Goal: Task Accomplishment & Management: Manage account settings

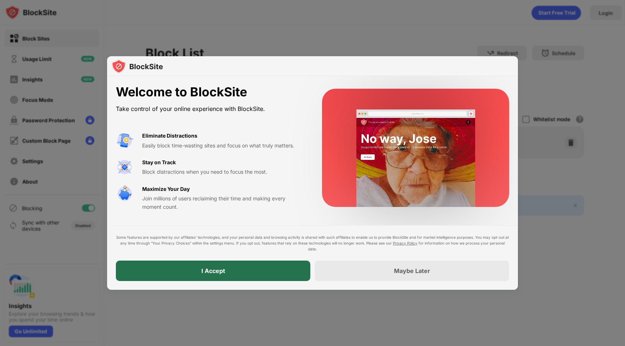
click at [295, 266] on div "I Accept" at bounding box center [213, 271] width 194 height 20
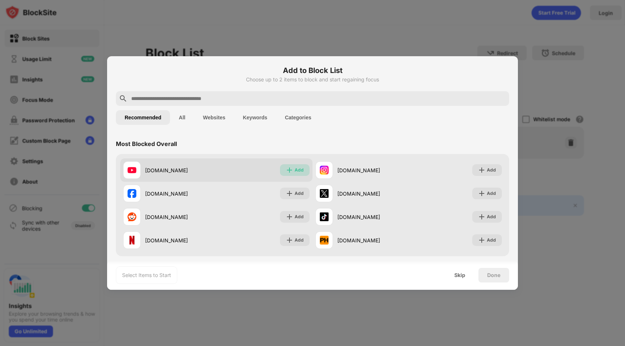
click at [290, 170] on div "Add" at bounding box center [295, 170] width 30 height 12
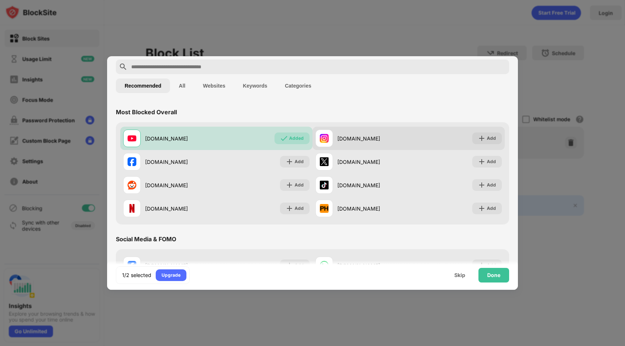
scroll to position [44, 0]
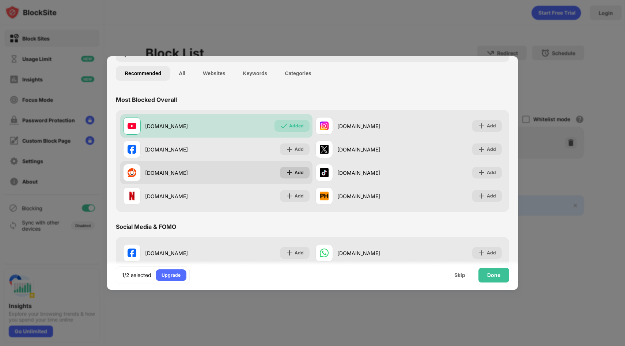
click at [290, 170] on img at bounding box center [289, 172] width 7 height 7
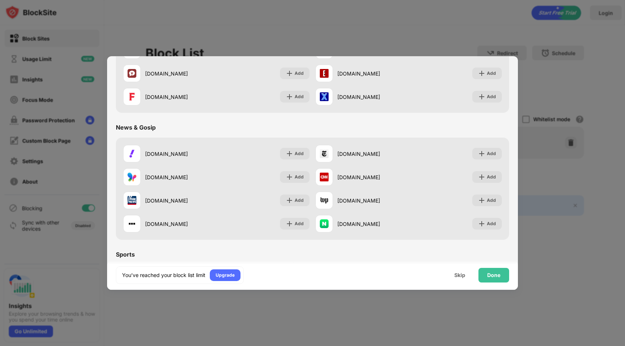
scroll to position [398, 0]
click at [491, 277] on div "Done" at bounding box center [493, 276] width 13 height 6
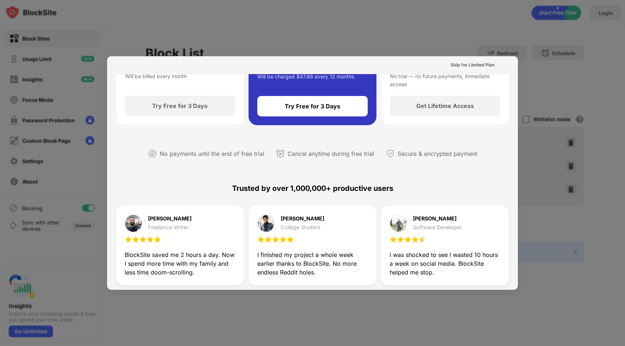
scroll to position [0, 0]
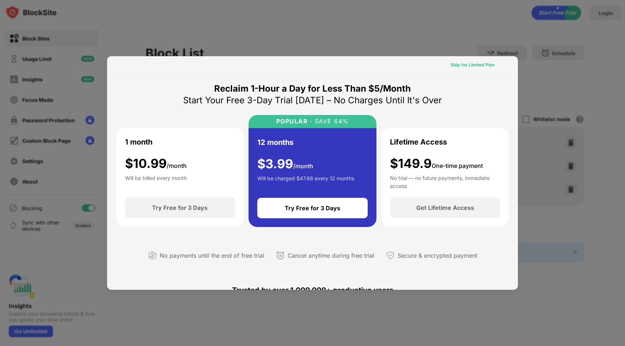
click at [468, 69] on div "Skip for Limited Plan" at bounding box center [473, 65] width 56 height 12
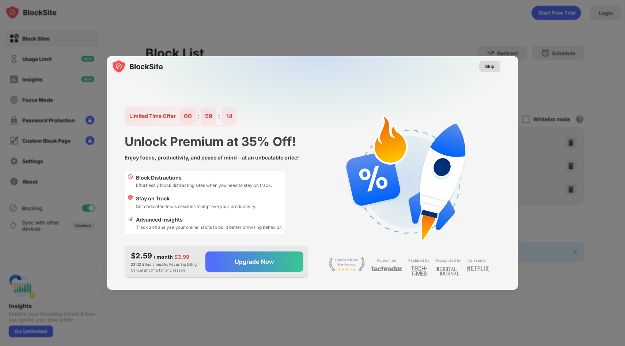
click at [488, 67] on div "Skip" at bounding box center [489, 66] width 9 height 7
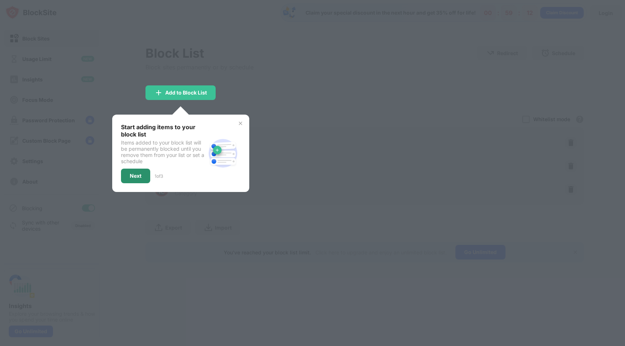
click at [143, 176] on div "Next" at bounding box center [135, 176] width 29 height 15
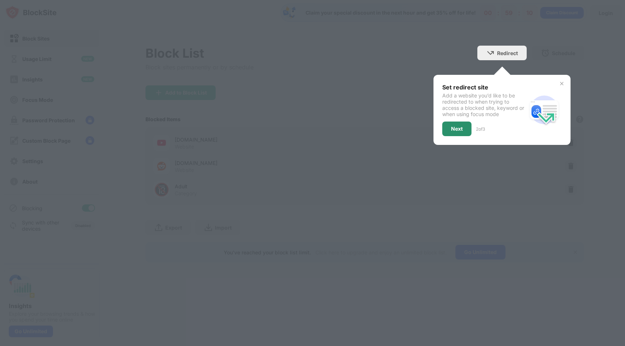
click at [464, 127] on div "Next" at bounding box center [456, 129] width 29 height 15
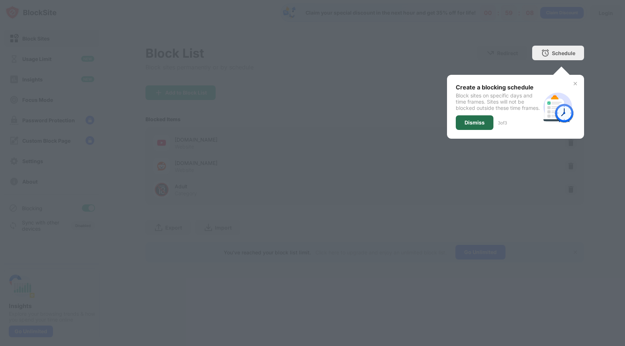
click at [480, 126] on div "Dismiss" at bounding box center [474, 123] width 20 height 6
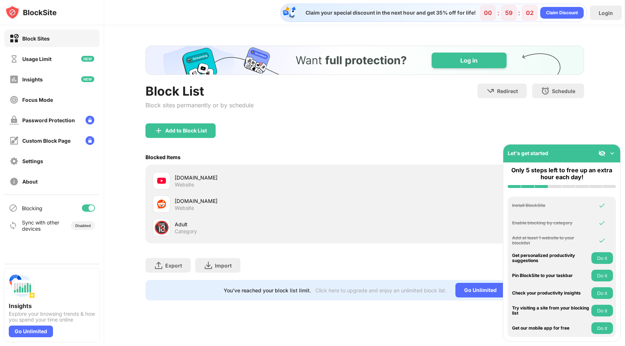
click at [612, 155] on img at bounding box center [611, 153] width 7 height 7
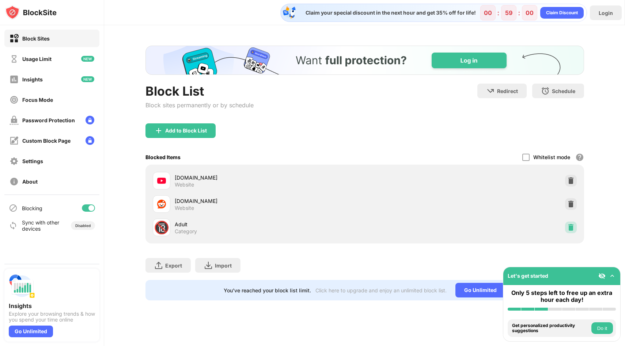
click at [574, 227] on img at bounding box center [570, 227] width 7 height 7
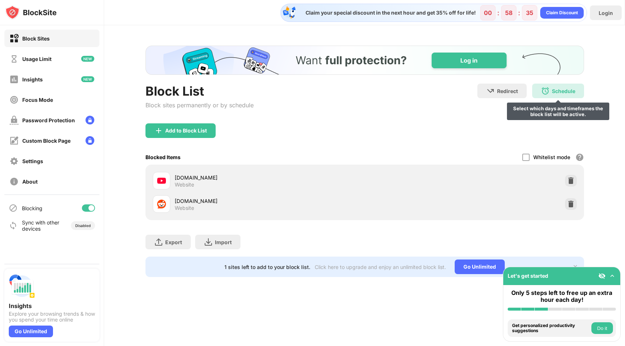
click at [558, 93] on div "Schedule" at bounding box center [563, 91] width 23 height 6
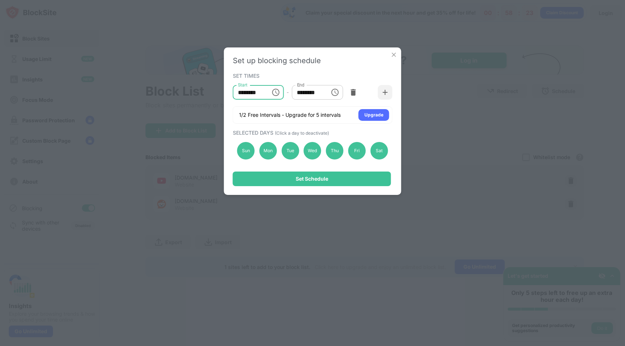
click at [265, 95] on input "********" at bounding box center [249, 92] width 33 height 15
click at [279, 93] on icon "Choose time, selected time is 10:00 AM" at bounding box center [275, 92] width 7 height 7
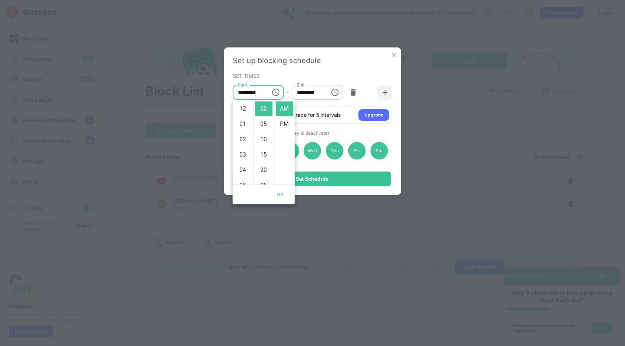
scroll to position [153, 0]
click at [332, 95] on icon "Choose time, selected time is 1:00 PM" at bounding box center [334, 92] width 7 height 7
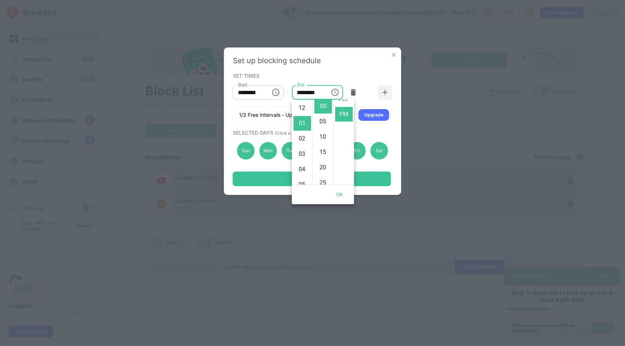
scroll to position [0, 0]
click at [342, 106] on li "AM" at bounding box center [344, 109] width 18 height 15
type input "********"
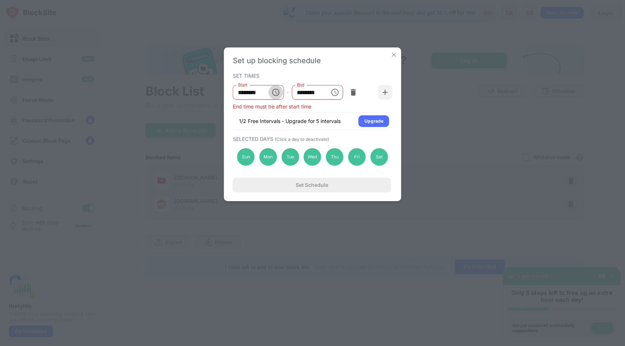
click at [275, 91] on icon "Choose time, selected time is 10:00 AM" at bounding box center [276, 92] width 2 height 3
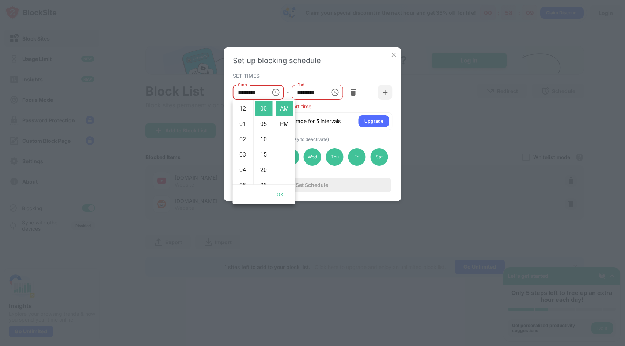
scroll to position [153, 0]
click at [243, 127] on li "07" at bounding box center [243, 127] width 18 height 15
type input "********"
click at [337, 103] on div "Start ******** Start - End ******** End" at bounding box center [313, 92] width 160 height 22
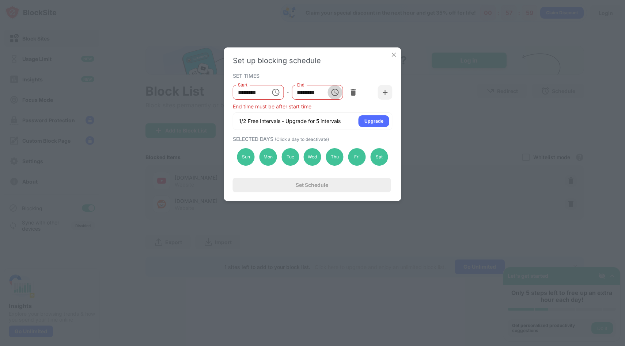
click at [333, 92] on icon "Choose time, selected time is 1:00 AM" at bounding box center [334, 92] width 9 height 9
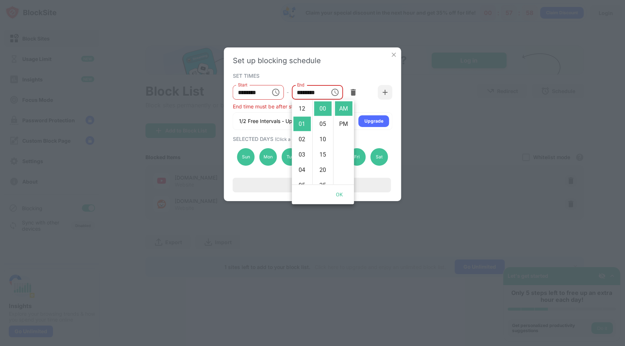
scroll to position [15, 0]
click at [303, 130] on li "11" at bounding box center [302, 130] width 18 height 15
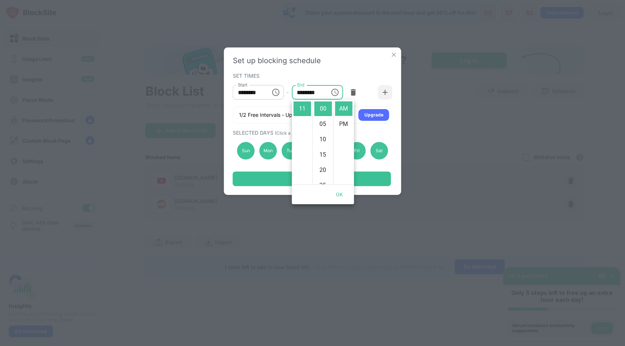
scroll to position [169, 0]
click at [345, 123] on li "PM" at bounding box center [344, 124] width 18 height 15
type input "********"
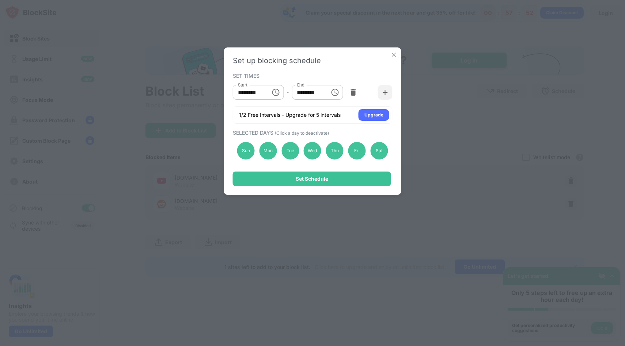
scroll to position [15, 0]
click at [368, 175] on div "Set Schedule" at bounding box center [312, 179] width 158 height 15
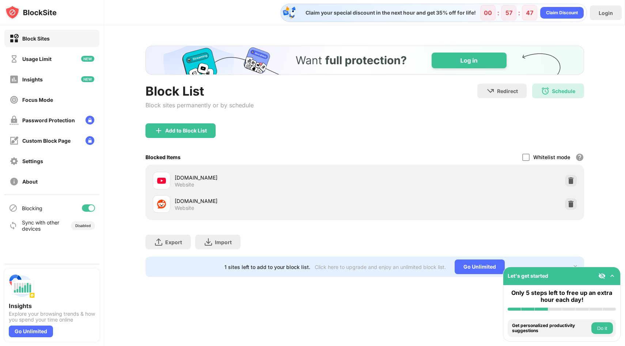
scroll to position [0, 0]
click at [75, 96] on div "Focus Mode" at bounding box center [51, 100] width 95 height 18
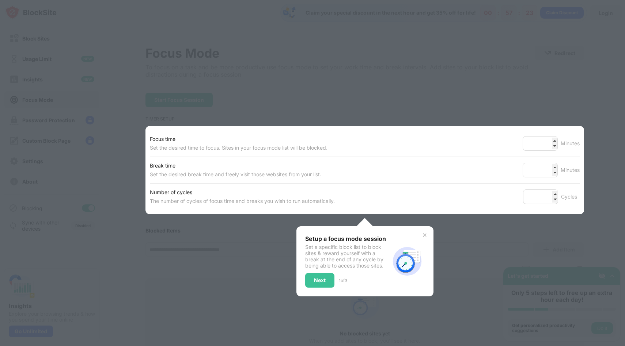
click at [98, 71] on div at bounding box center [312, 173] width 625 height 346
